Goal: Information Seeking & Learning: Learn about a topic

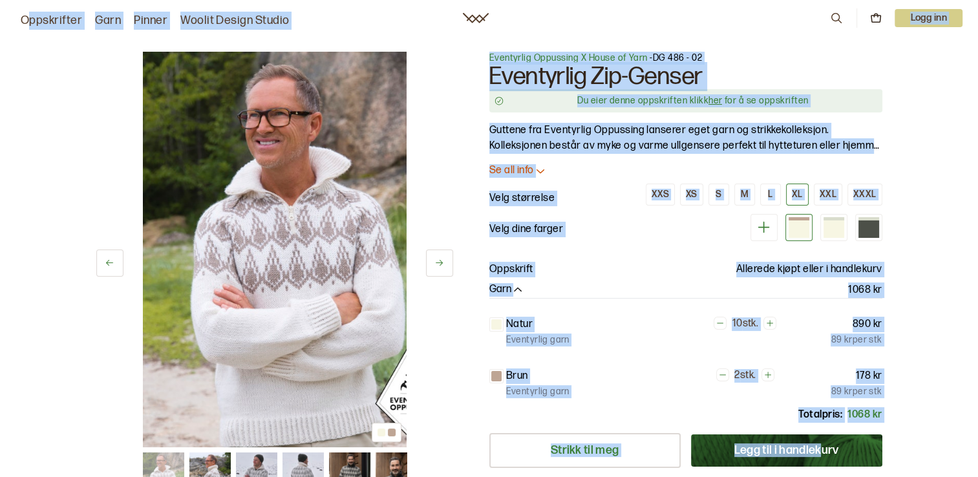
drag, startPoint x: 25, startPoint y: 6, endPoint x: 821, endPoint y: 452, distance: 912.4
drag, startPoint x: 42, startPoint y: 50, endPoint x: 34, endPoint y: 49, distance: 8.4
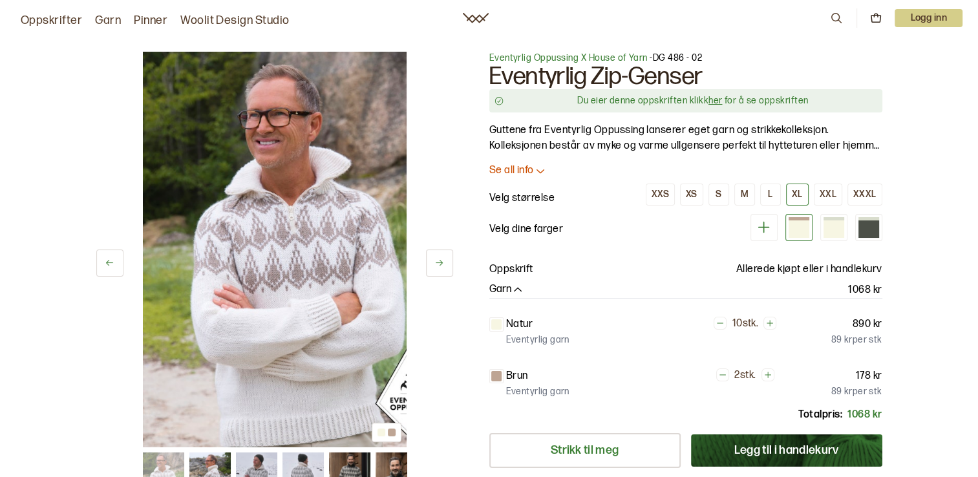
click at [14, 15] on div "Oppskrifter Garn Pinner Woolit Design Studio 0 Logg inn" at bounding box center [489, 17] width 978 height 23
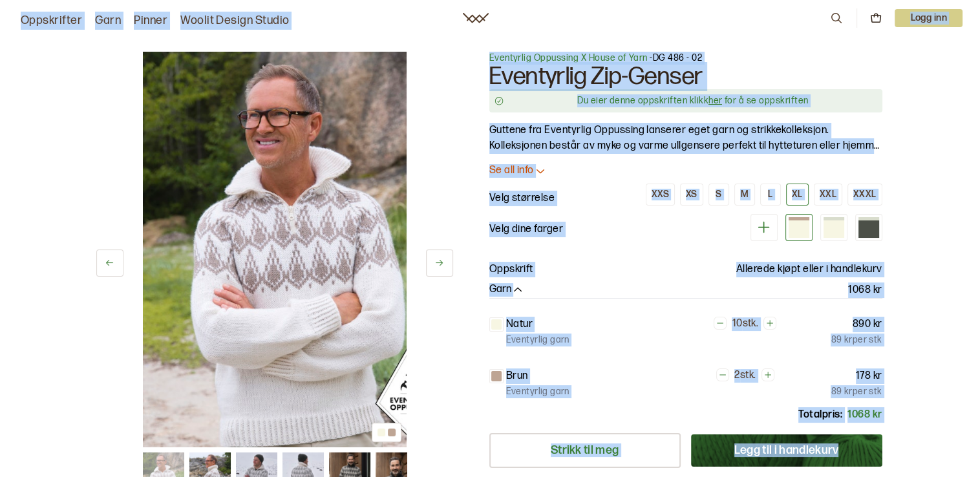
drag, startPoint x: 18, startPoint y: 14, endPoint x: 915, endPoint y: 476, distance: 1008.9
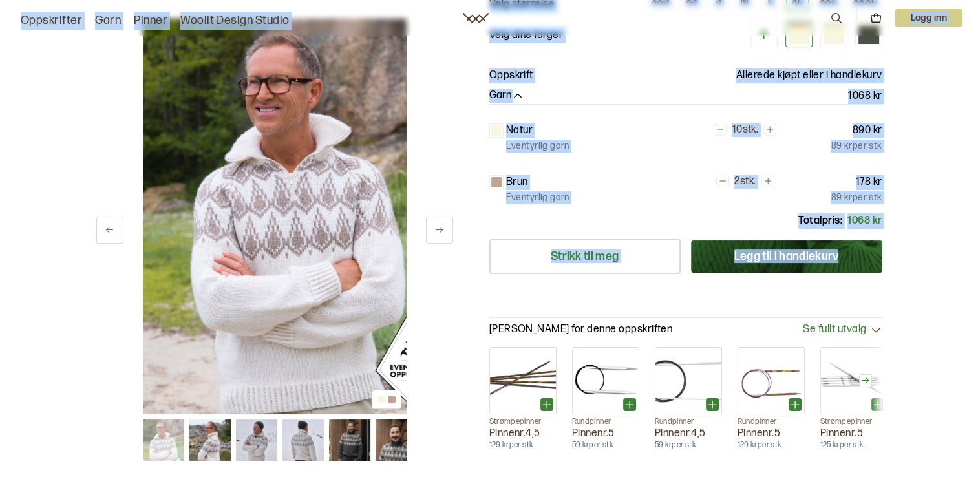
scroll to position [258, 0]
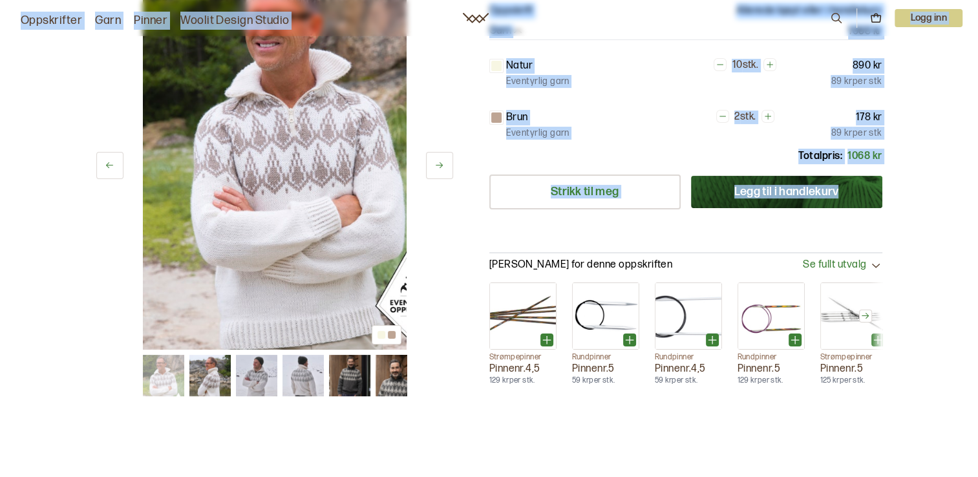
click at [439, 331] on div "1 av 7" at bounding box center [274, 151] width 357 height 395
drag, startPoint x: 636, startPoint y: 73, endPoint x: 614, endPoint y: 81, distance: 22.9
click at [614, 81] on div "Eventyrlig garn" at bounding box center [574, 81] width 137 height 13
drag, startPoint x: 609, startPoint y: 88, endPoint x: 638, endPoint y: 58, distance: 42.5
click at [638, 58] on span "Natur" at bounding box center [591, 66] width 171 height 16
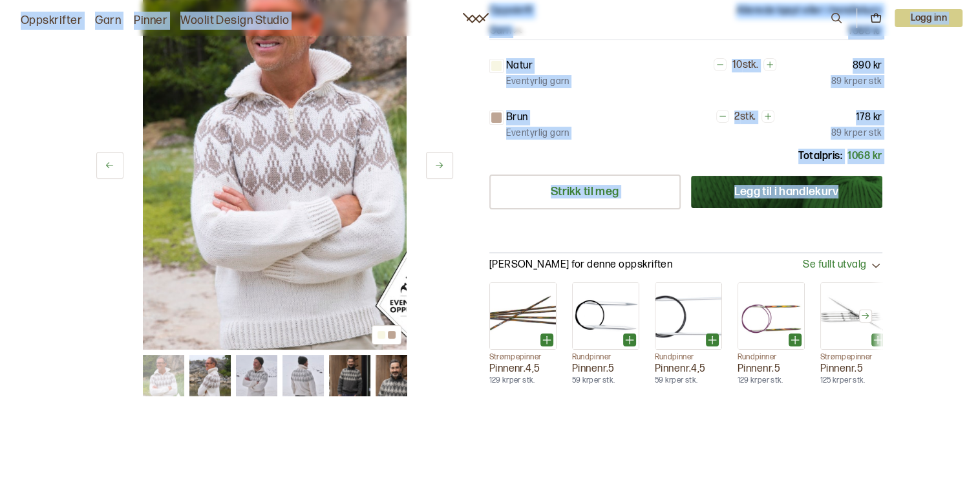
scroll to position [0, 0]
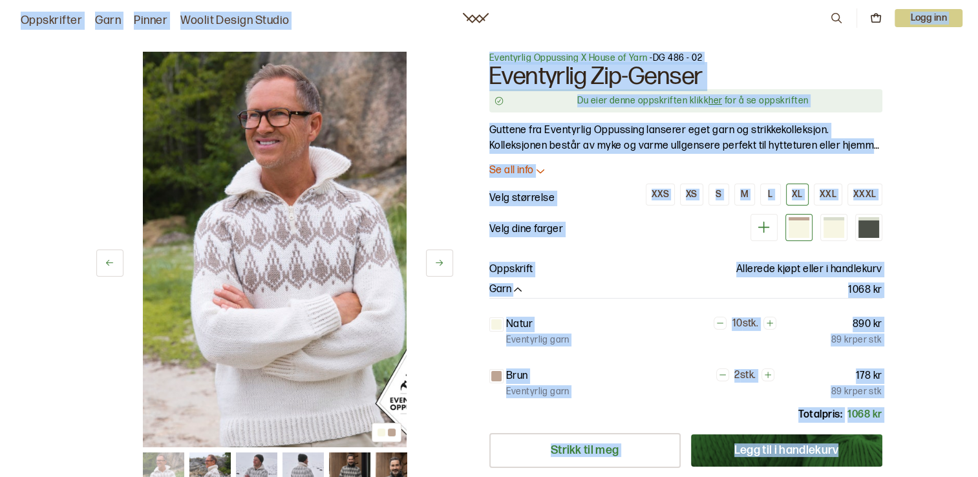
click at [426, 12] on div "Oppskrifter Garn Pinner Woolit Design Studio 0 Logg inn" at bounding box center [489, 17] width 978 height 23
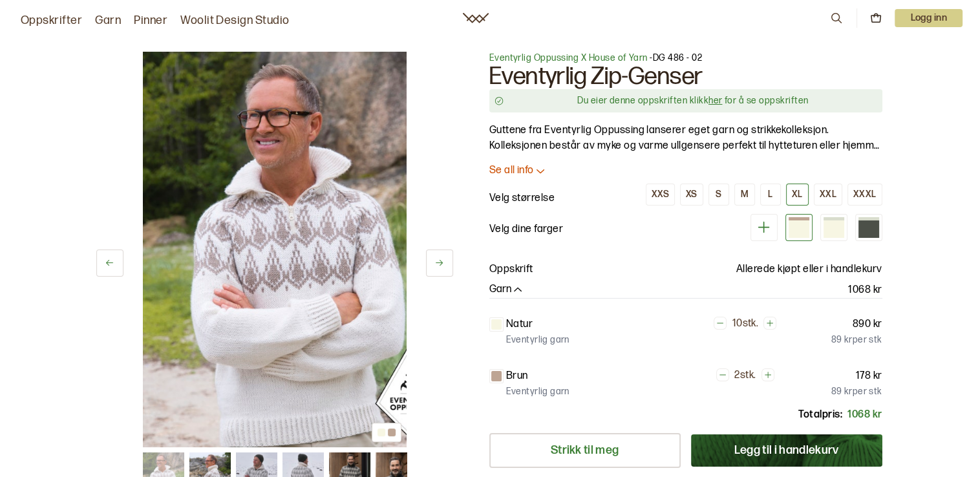
click at [23, 19] on link "Oppskrifter" at bounding box center [51, 21] width 61 height 18
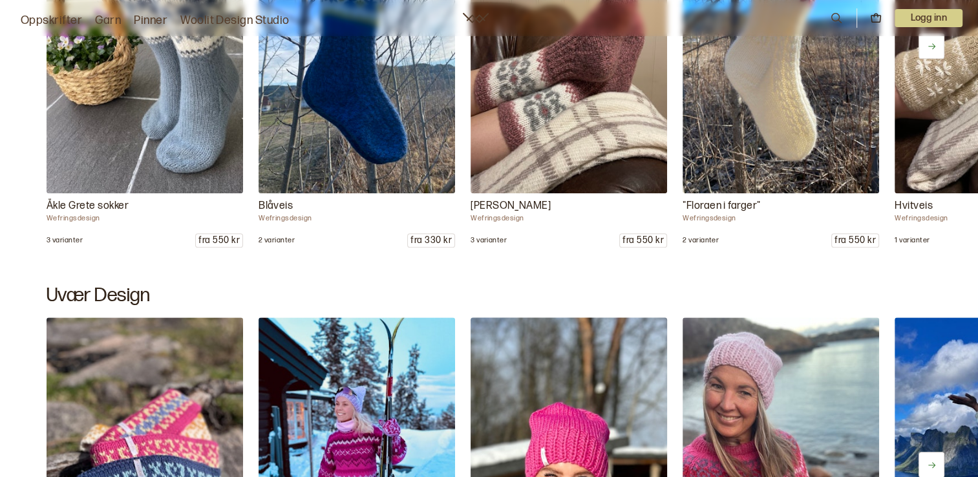
scroll to position [1098, 0]
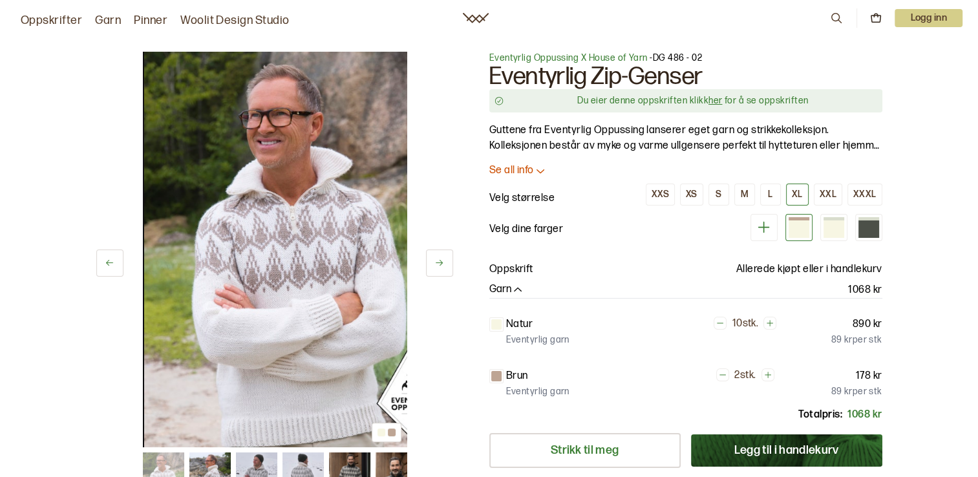
drag, startPoint x: 171, startPoint y: 62, endPoint x: 175, endPoint y: 114, distance: 51.9
click at [175, 114] on img at bounding box center [276, 249] width 264 height 395
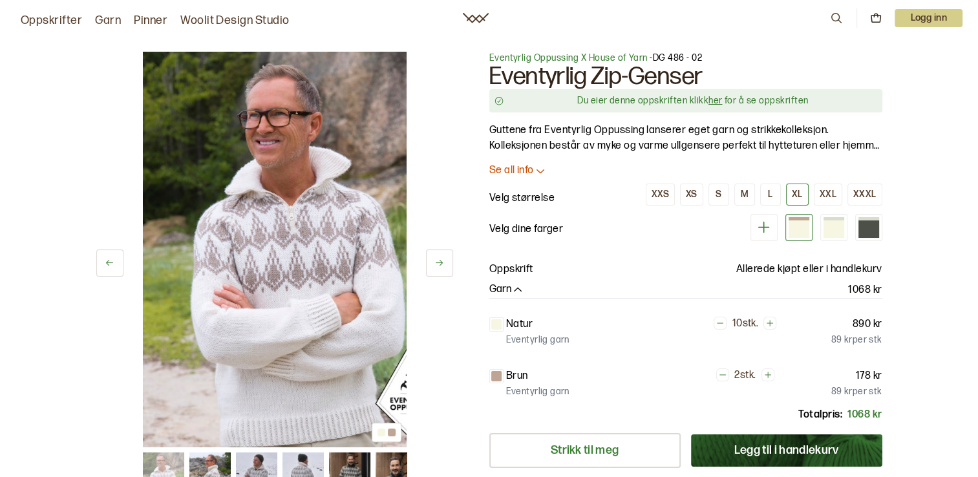
drag, startPoint x: 457, startPoint y: 64, endPoint x: 459, endPoint y: 45, distance: 18.8
drag, startPoint x: 459, startPoint y: 45, endPoint x: 436, endPoint y: 143, distance: 100.2
click at [437, 143] on div "1 av 7" at bounding box center [274, 249] width 357 height 395
drag, startPoint x: 439, startPoint y: 46, endPoint x: 675, endPoint y: 249, distance: 311.0
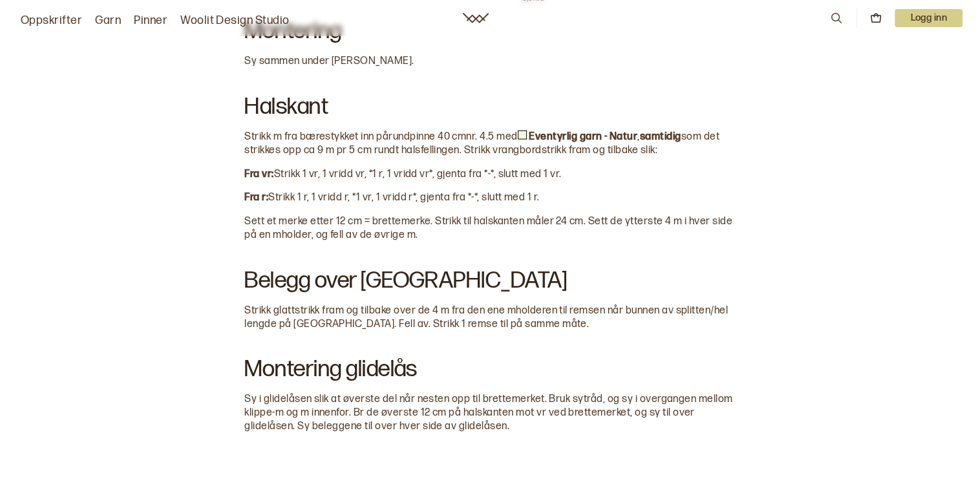
scroll to position [2778, 0]
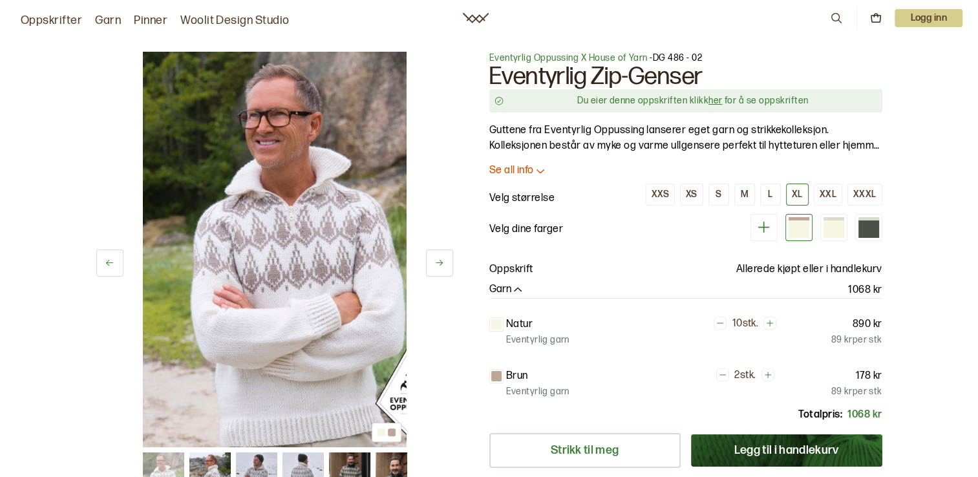
drag, startPoint x: 451, startPoint y: 174, endPoint x: 447, endPoint y: 167, distance: 8.1
click at [447, 168] on div "1 av 7" at bounding box center [274, 249] width 357 height 395
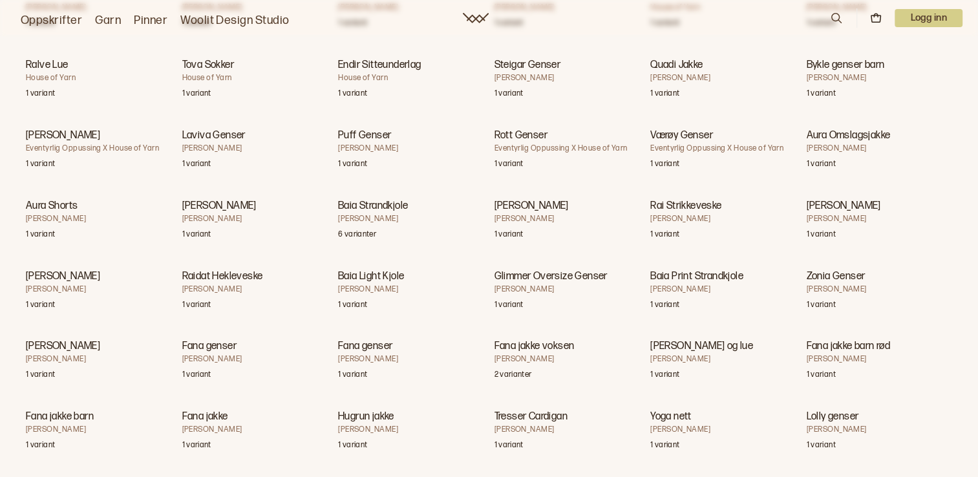
scroll to position [16451, 0]
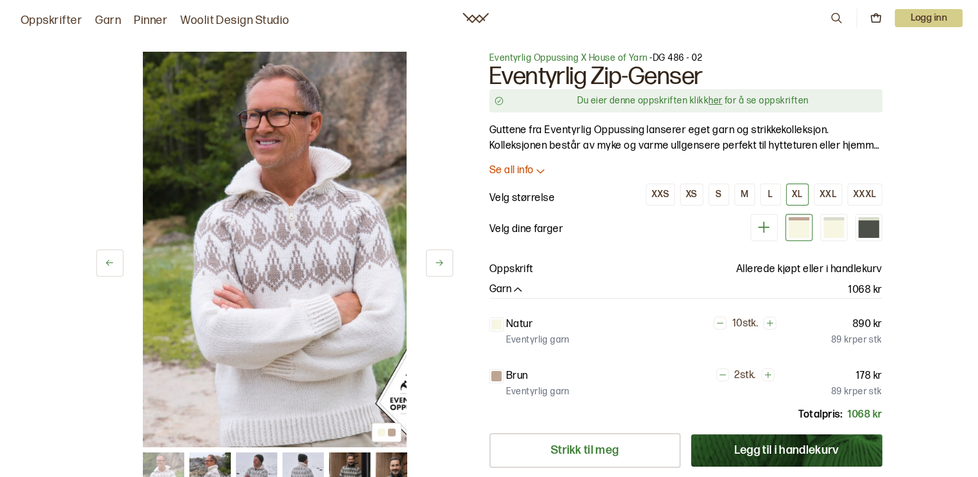
drag, startPoint x: 454, startPoint y: 16, endPoint x: 467, endPoint y: 27, distance: 17.4
click at [473, 28] on div "Oppskrifter Garn Pinner Woolit Design Studio 0 Logg inn" at bounding box center [489, 17] width 978 height 23
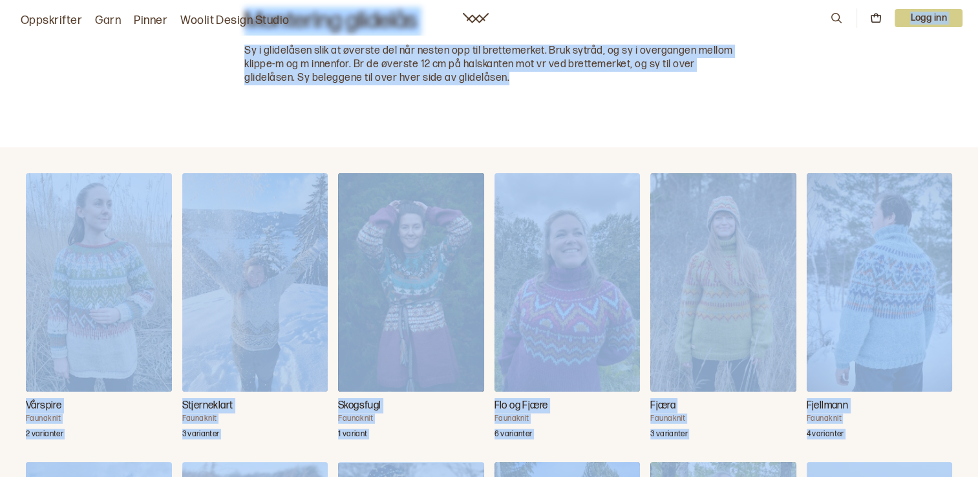
scroll to position [3324, 0]
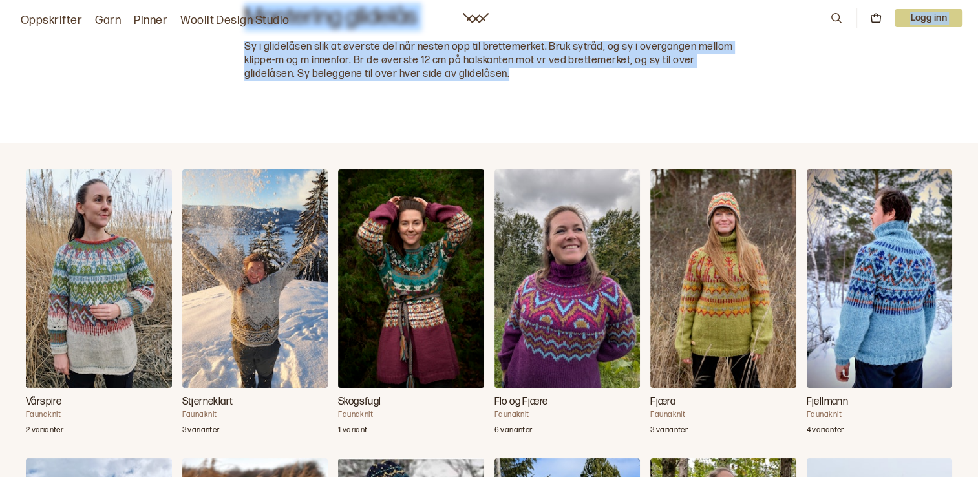
drag, startPoint x: 459, startPoint y: 12, endPoint x: 787, endPoint y: 141, distance: 352.2
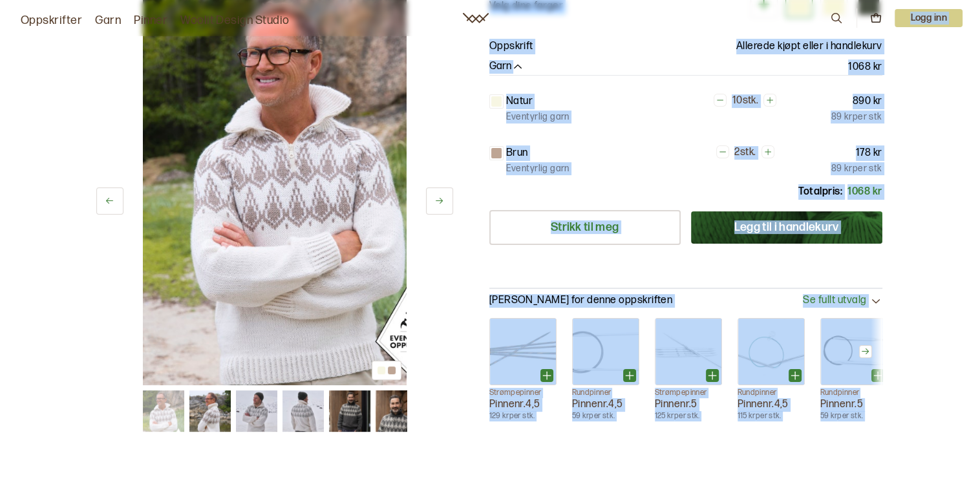
scroll to position [158, 0]
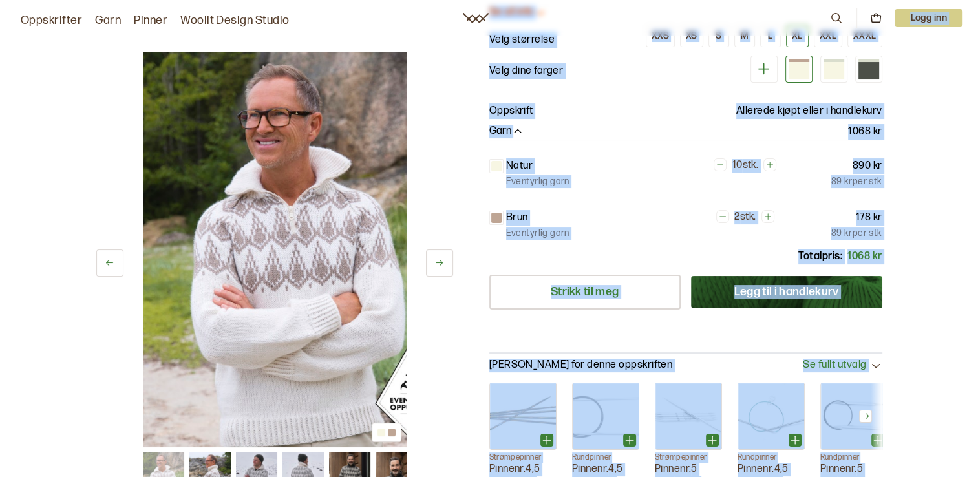
copy div "0 Logg inn 1 av 7 1 av 7 Eventyrlig Oppussing X House of Yarn - DG 486 - 02 Eve…"
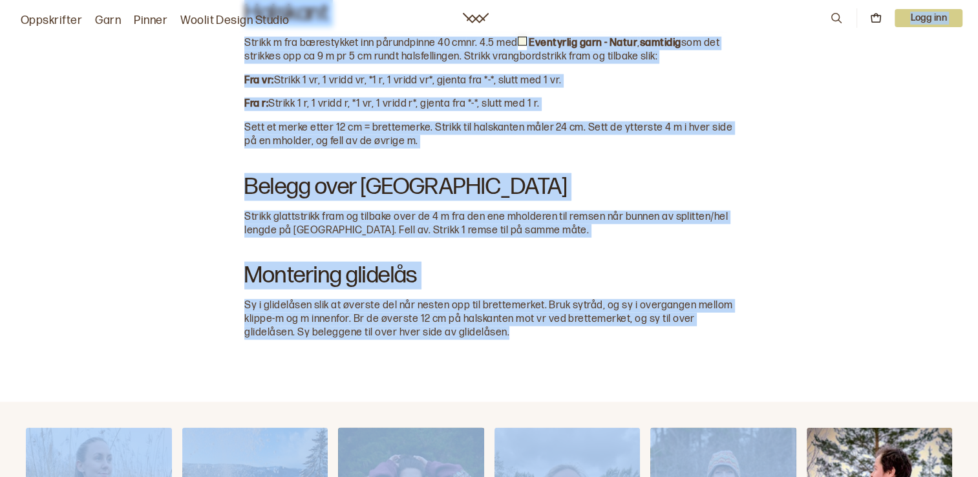
scroll to position [3324, 0]
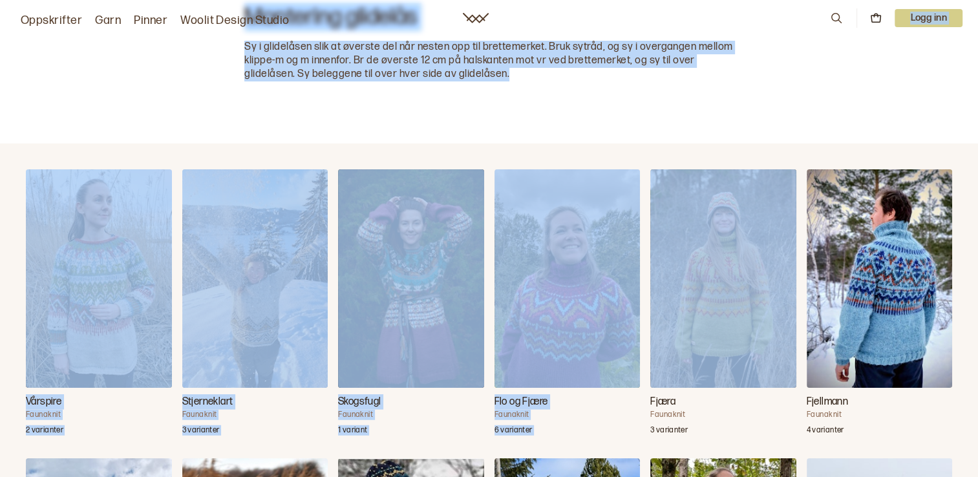
drag, startPoint x: 830, startPoint y: 235, endPoint x: 863, endPoint y: 339, distance: 109.7
click at [863, 339] on img "Fjellmann" at bounding box center [879, 278] width 146 height 218
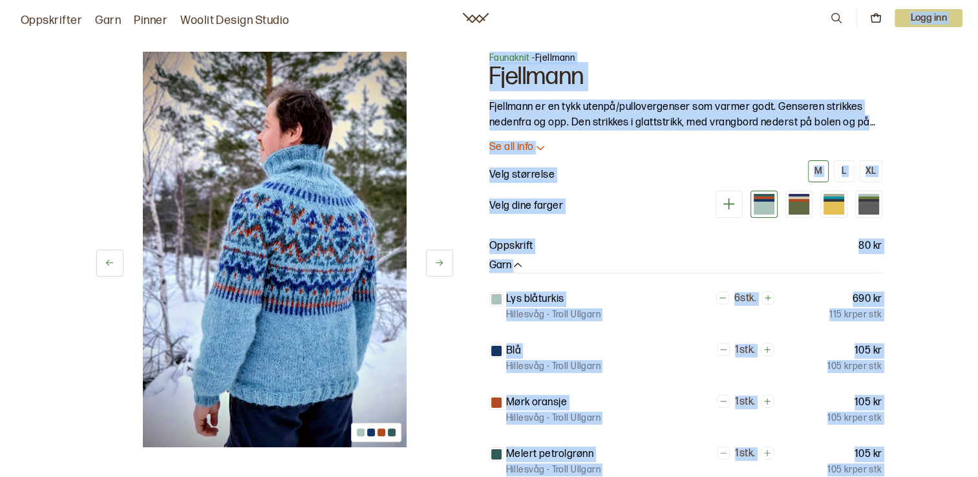
click at [863, 318] on p "115 kr per stk" at bounding box center [855, 314] width 52 height 13
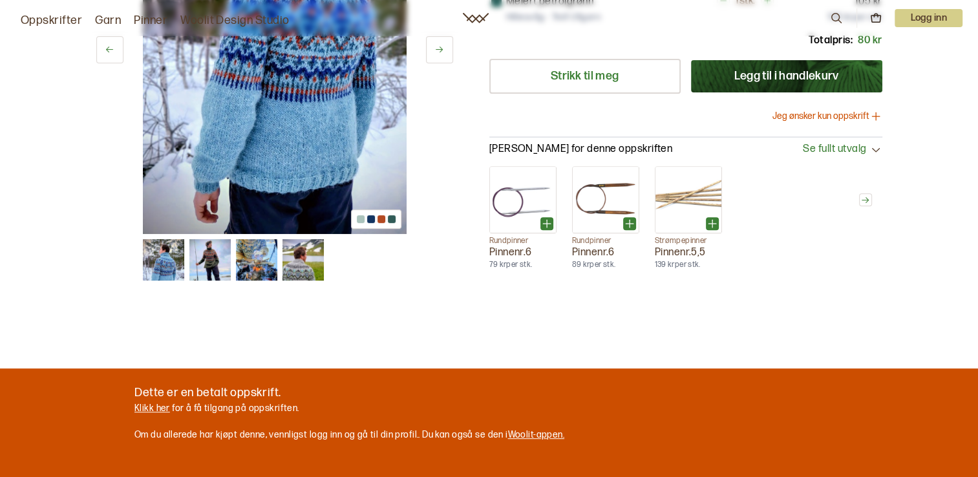
scroll to position [775, 0]
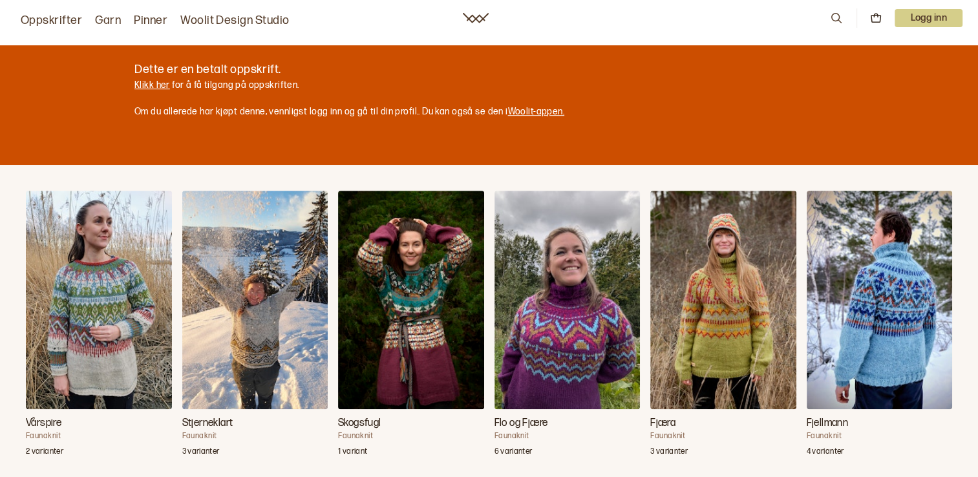
click at [103, 326] on img "Vårspire" at bounding box center [99, 300] width 146 height 218
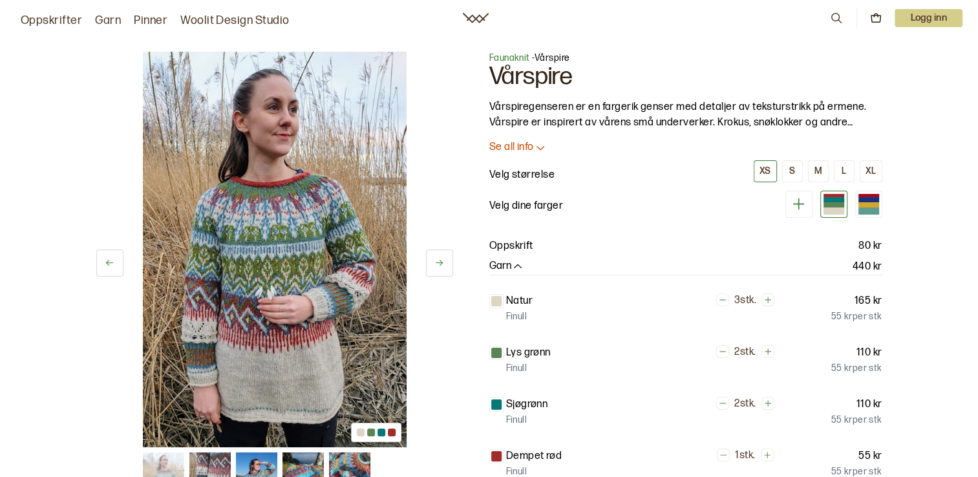
drag, startPoint x: 103, startPoint y: 319, endPoint x: 370, endPoint y: 180, distance: 300.9
click at [370, 180] on img at bounding box center [275, 249] width 264 height 395
drag, startPoint x: 271, startPoint y: 196, endPoint x: 52, endPoint y: 291, distance: 238.8
click at [54, 291] on div "1 av 5 1 av 5 Faunaknit - Vårspire Vårspire Vårspiregenseren er en fargerik gen…" at bounding box center [489, 484] width 978 height 916
click at [49, 25] on link "Oppskrifter" at bounding box center [51, 21] width 61 height 18
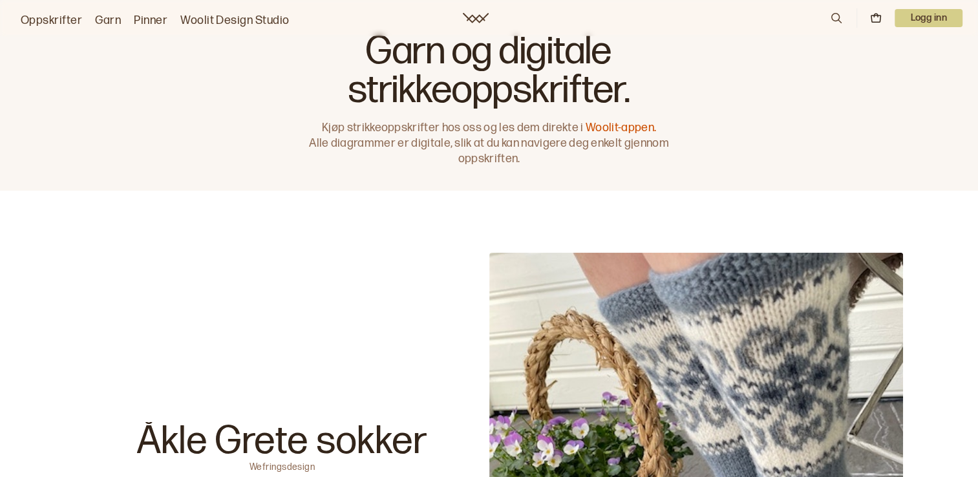
click at [52, 21] on link "Oppskrifter" at bounding box center [51, 21] width 61 height 18
click at [107, 21] on link "Garn" at bounding box center [108, 21] width 26 height 18
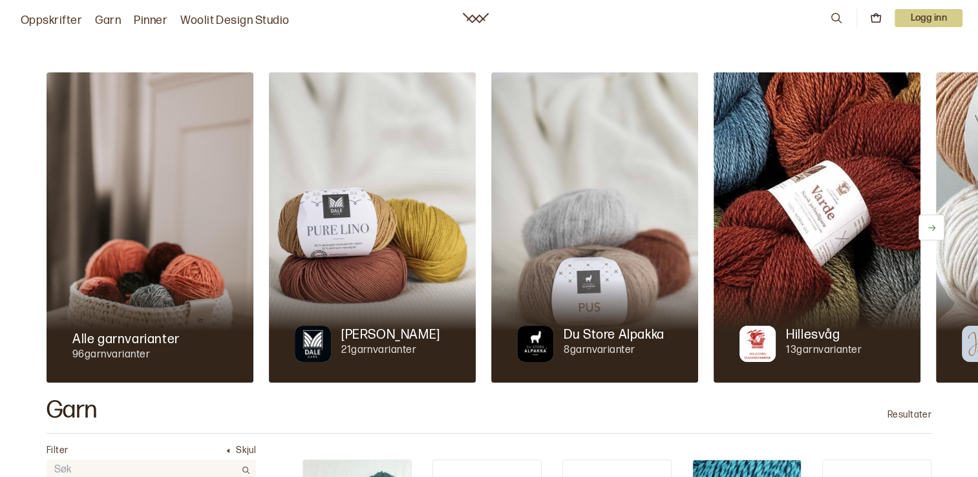
click at [194, 18] on link "Woolit Design Studio" at bounding box center [234, 21] width 109 height 18
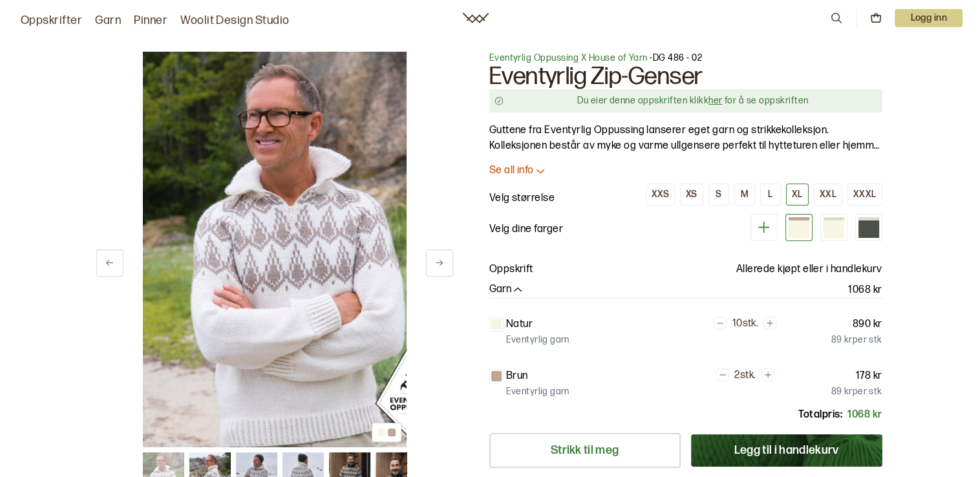
click at [340, 8] on div "Oppskrifter Garn Pinner Woolit Design Studio 0 Logg inn" at bounding box center [489, 17] width 978 height 23
click at [229, 29] on link "Woolit Design Studio" at bounding box center [234, 21] width 109 height 18
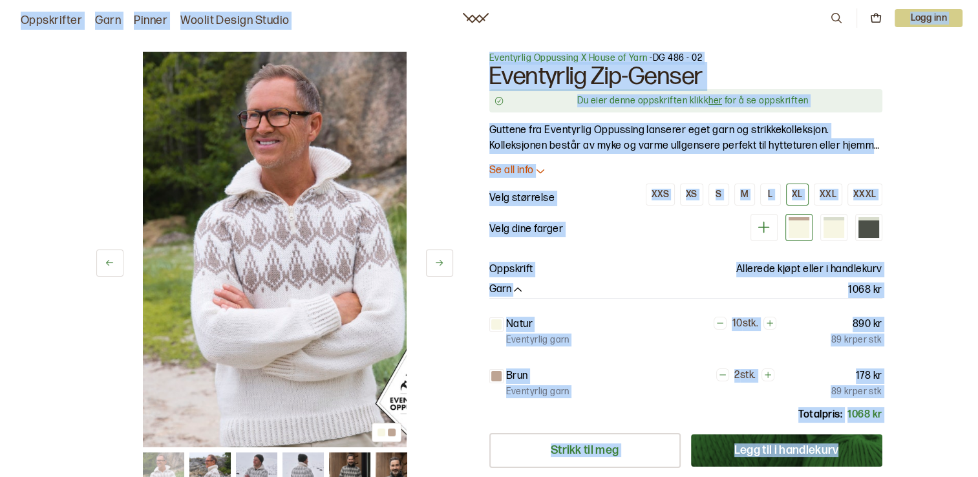
drag, startPoint x: 5, startPoint y: 1, endPoint x: 945, endPoint y: 485, distance: 1057.4
click at [17, 8] on div "Oppskrifter Garn Pinner Woolit Design Studio" at bounding box center [153, 17] width 274 height 23
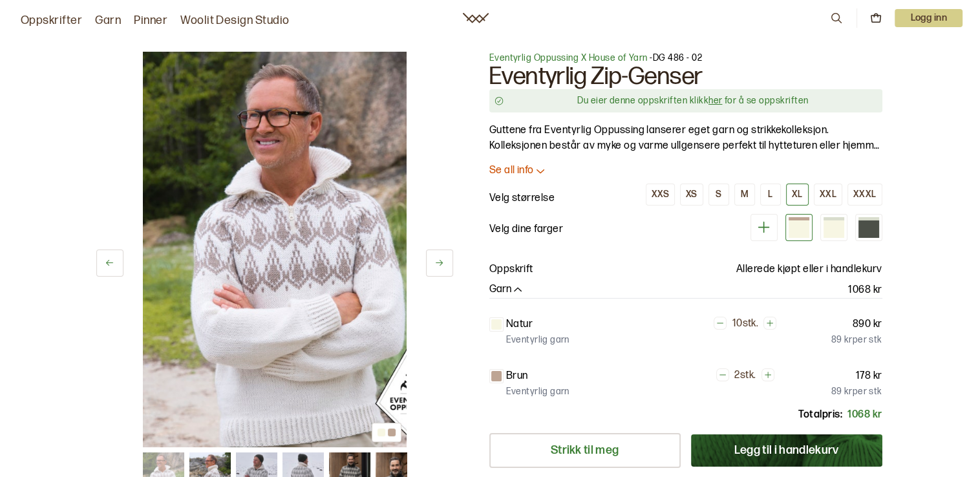
click at [29, 0] on nav "Oppskrifter Garn Pinner Woolit Design Studio 0 Logg inn" at bounding box center [489, 18] width 978 height 36
click at [43, 24] on link "Oppskrifter" at bounding box center [51, 21] width 61 height 18
drag, startPoint x: 50, startPoint y: 9, endPoint x: 37, endPoint y: 37, distance: 31.2
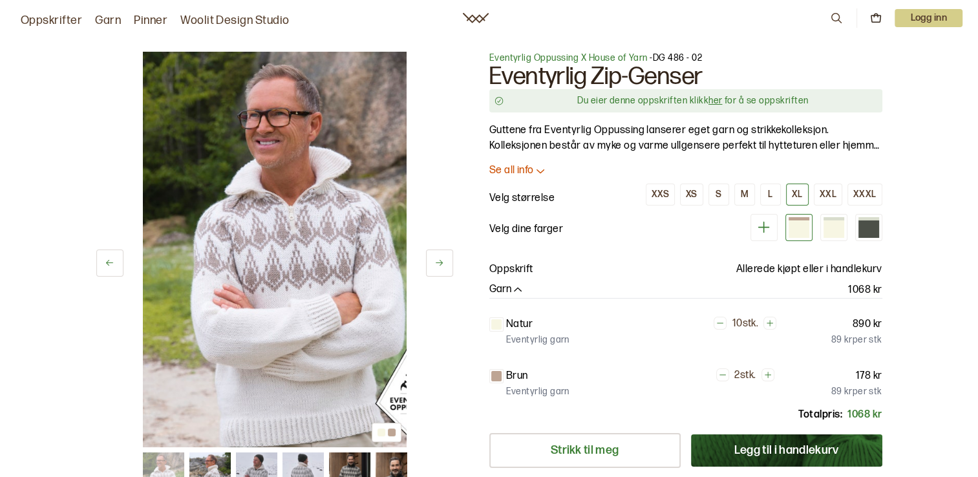
click at [231, 52] on img at bounding box center [275, 249] width 264 height 395
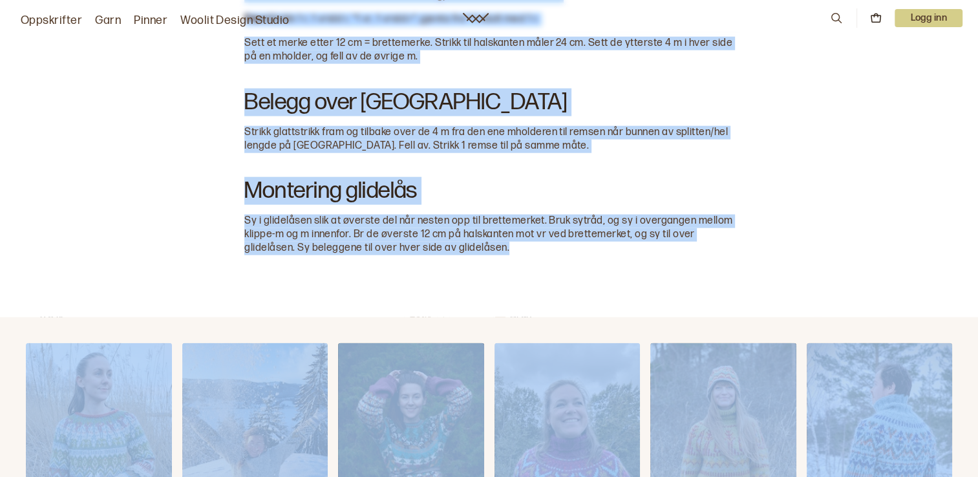
scroll to position [3164, 0]
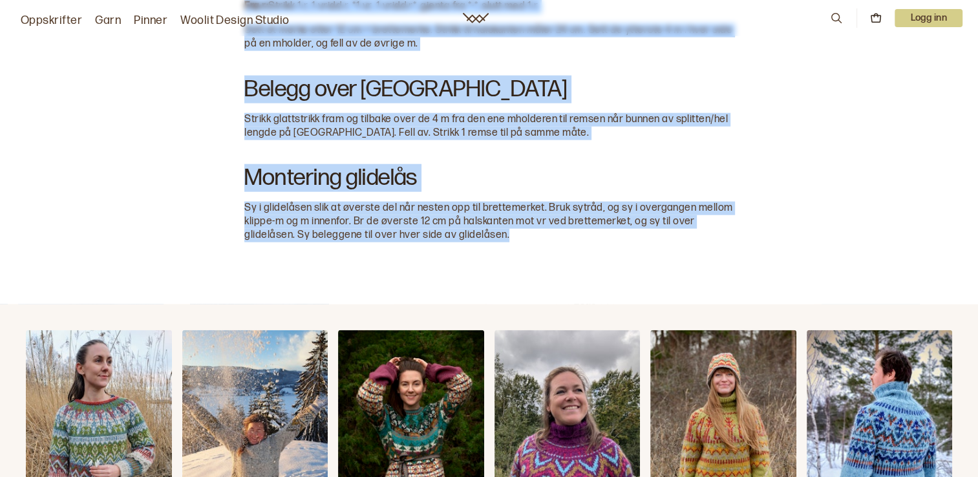
drag, startPoint x: 491, startPoint y: 62, endPoint x: 906, endPoint y: 268, distance: 462.9
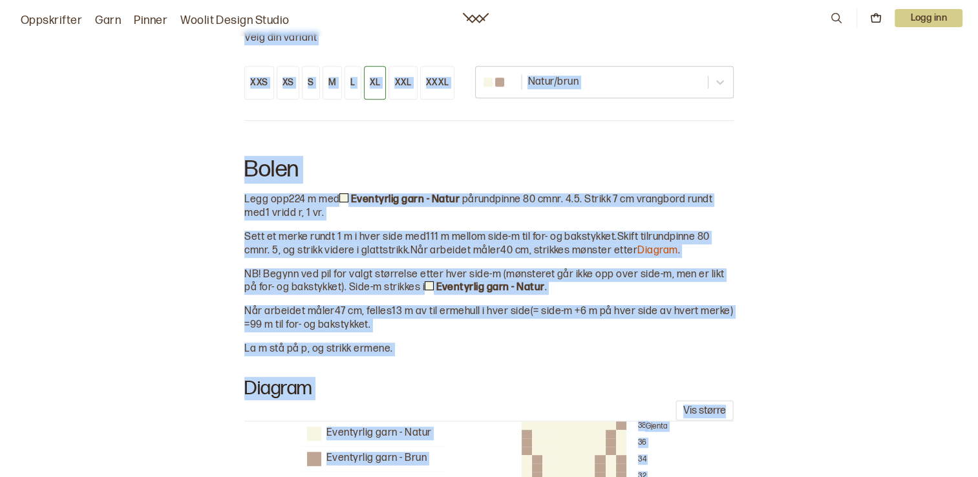
scroll to position [1034, 0]
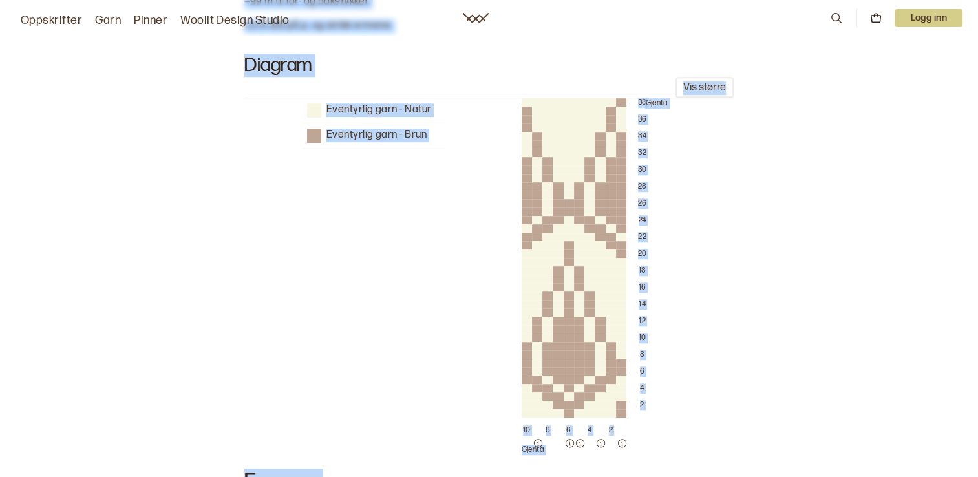
drag, startPoint x: 54, startPoint y: 14, endPoint x: 374, endPoint y: 200, distance: 370.0
click at [374, 200] on div "Eventyrlig garn - Natur Eventyrlig garn - Brun" at bounding box center [373, 276] width 142 height 356
